Goal: Find specific page/section: Find specific page/section

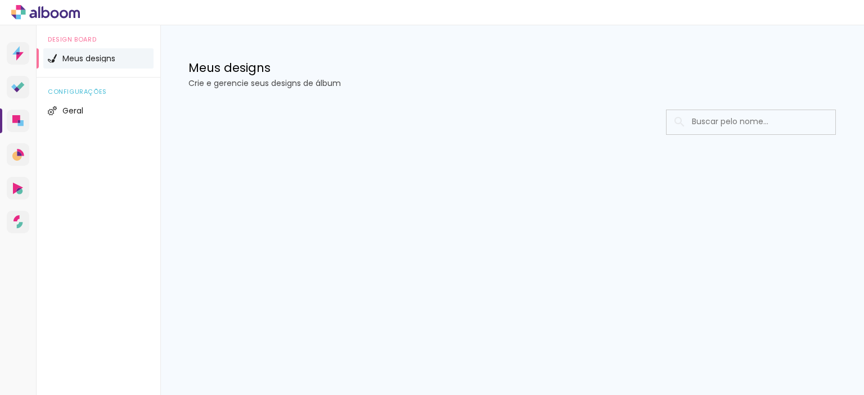
click at [43, 6] on icon at bounding box center [46, 12] width 8 height 12
